Goal: Information Seeking & Learning: Learn about a topic

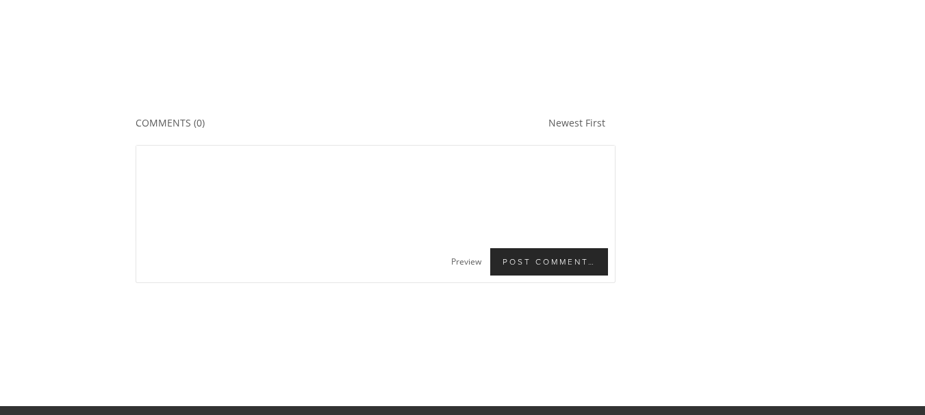
scroll to position [5053, 0]
